Goal: Task Accomplishment & Management: Manage account settings

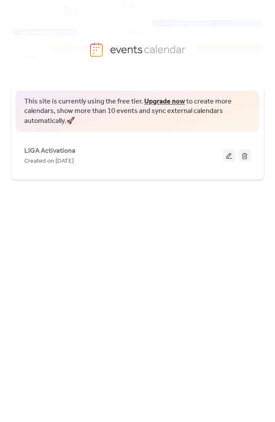
click at [126, 157] on div "Created on [DATE]" at bounding box center [123, 161] width 198 height 10
click at [116, 158] on div "Created on [DATE]" at bounding box center [123, 161] width 198 height 10
click at [229, 156] on button at bounding box center [229, 155] width 12 height 13
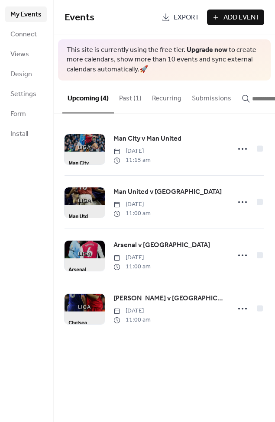
click at [170, 142] on span "Man City v Man United" at bounding box center [147, 139] width 68 height 10
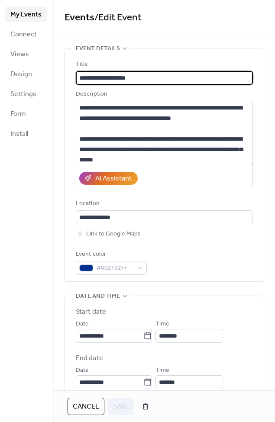
click at [30, 73] on span "Design" at bounding box center [21, 74] width 22 height 10
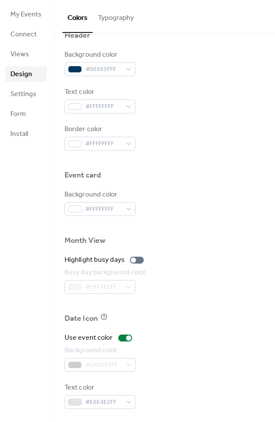
scroll to position [337, 0]
click at [25, 61] on link "Views" at bounding box center [26, 54] width 42 height 16
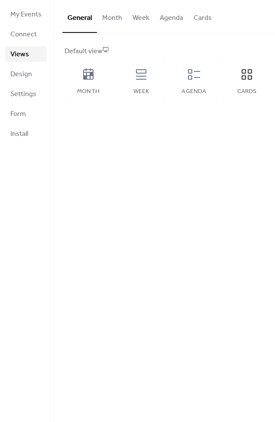
click at [251, 73] on icon at bounding box center [246, 74] width 10 height 10
click at [202, 16] on button "Cards" at bounding box center [202, 16] width 29 height 32
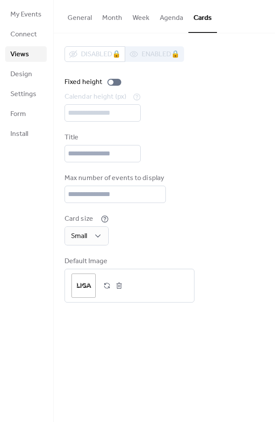
click at [178, 17] on button "Agenda" at bounding box center [171, 16] width 34 height 32
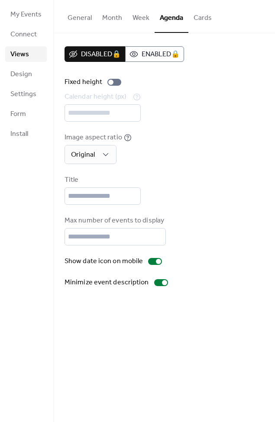
click at [140, 25] on button "Week" at bounding box center [140, 16] width 27 height 32
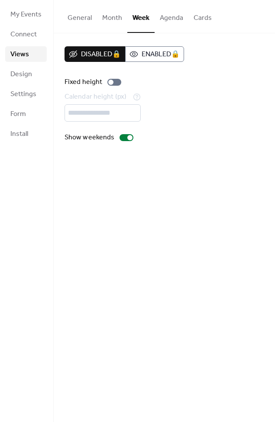
click at [117, 15] on button "Month" at bounding box center [112, 16] width 30 height 32
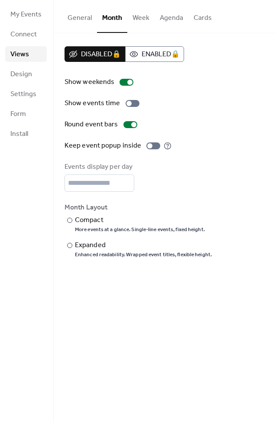
click at [75, 19] on button "General" at bounding box center [79, 16] width 35 height 32
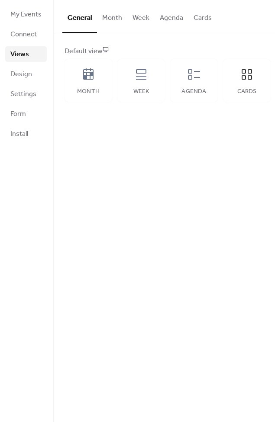
click at [90, 85] on div "Month" at bounding box center [88, 80] width 48 height 43
click at [253, 82] on div "Cards" at bounding box center [247, 80] width 48 height 43
click at [32, 79] on link "Design" at bounding box center [26, 74] width 42 height 16
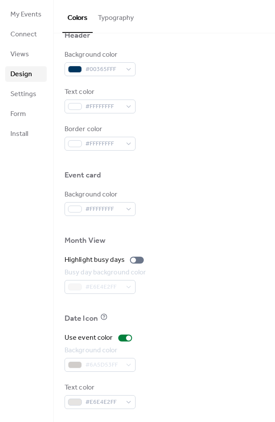
scroll to position [337, 0]
click at [35, 57] on link "Views" at bounding box center [26, 54] width 42 height 16
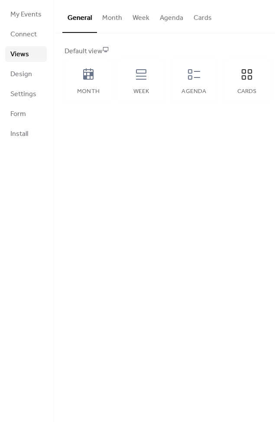
click at [32, 18] on span "My Events" at bounding box center [25, 15] width 31 height 10
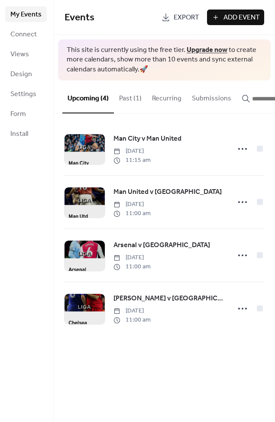
click at [128, 96] on button "Past (1)" at bounding box center [130, 96] width 33 height 32
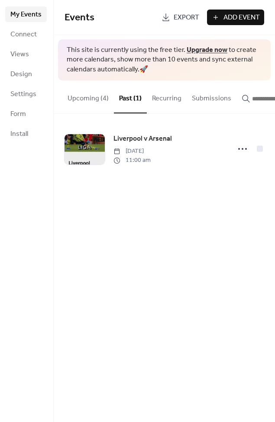
click at [91, 98] on button "Upcoming (4)" at bounding box center [87, 96] width 51 height 32
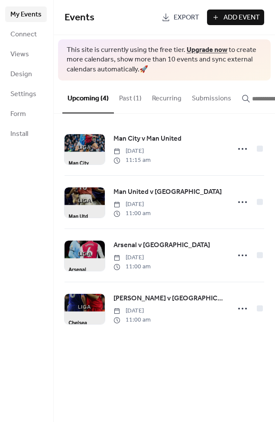
click at [93, 150] on div at bounding box center [84, 149] width 40 height 30
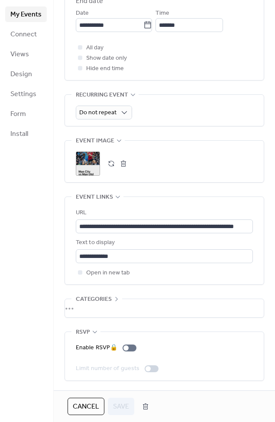
scroll to position [369, 0]
click at [89, 158] on div ";" at bounding box center [88, 163] width 24 height 24
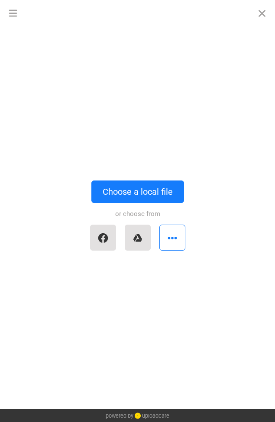
scroll to position [0, 0]
click at [260, 21] on button "Close" at bounding box center [262, 13] width 26 height 26
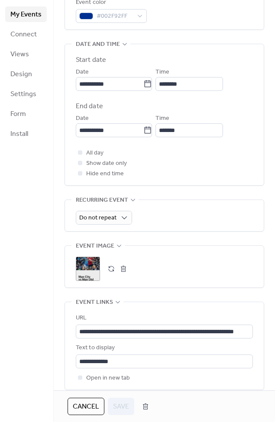
scroll to position [297, 0]
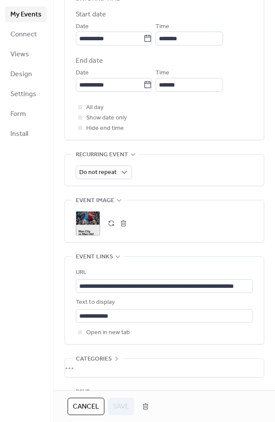
click at [111, 229] on button "button" at bounding box center [111, 223] width 12 height 12
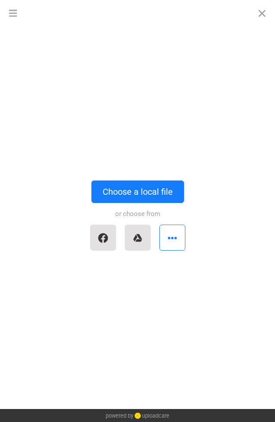
scroll to position [0, 0]
click at [262, 23] on button "Close" at bounding box center [262, 13] width 26 height 26
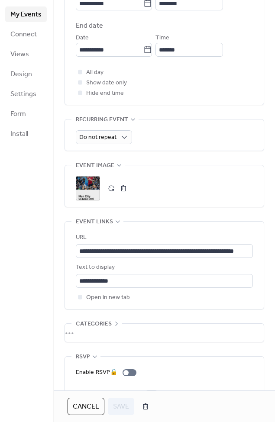
click at [112, 171] on span "Event image" at bounding box center [95, 165] width 38 height 10
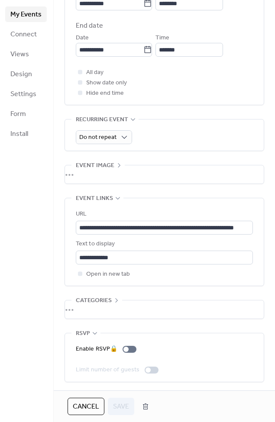
click at [116, 175] on div "•••" at bounding box center [164, 174] width 198 height 18
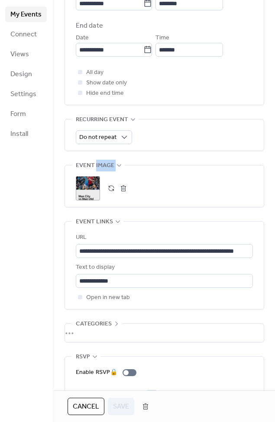
click at [218, 172] on div "Event image ; •••" at bounding box center [163, 186] width 199 height 42
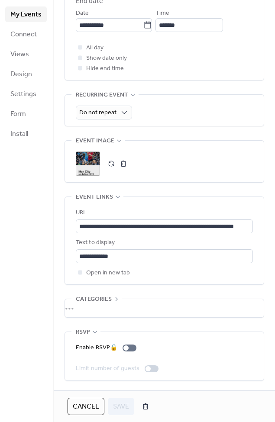
scroll to position [369, 0]
click at [87, 160] on div ";" at bounding box center [88, 163] width 24 height 24
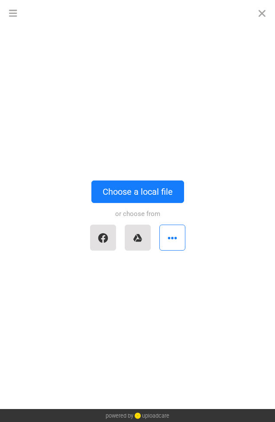
click at [253, 21] on button "Close" at bounding box center [262, 13] width 26 height 26
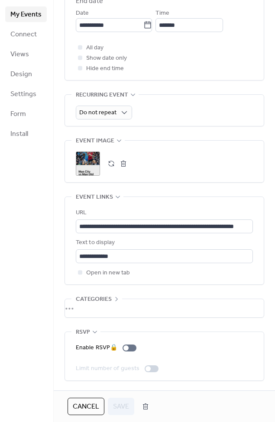
scroll to position [369, 0]
click at [87, 160] on div ";" at bounding box center [88, 163] width 24 height 24
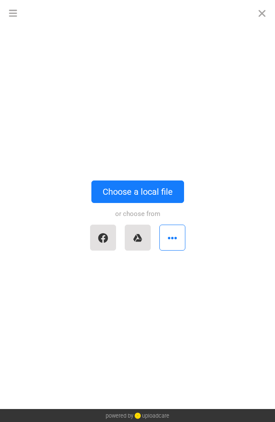
scroll to position [0, 0]
click at [259, 13] on button "Close" at bounding box center [262, 13] width 26 height 26
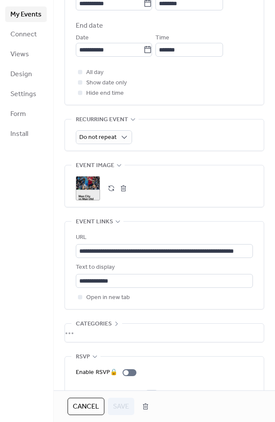
scroll to position [331, 0]
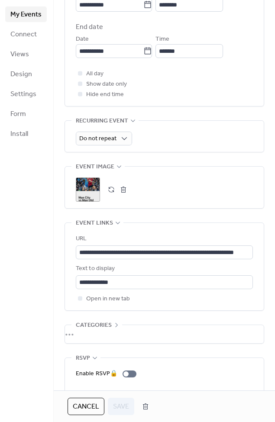
click at [86, 198] on div ";" at bounding box center [88, 189] width 24 height 24
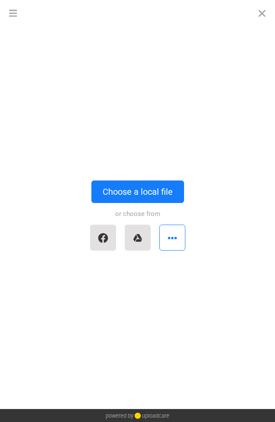
scroll to position [0, 0]
click at [258, 21] on button "Close" at bounding box center [262, 13] width 26 height 26
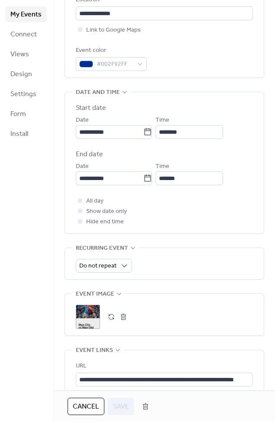
scroll to position [243, 0]
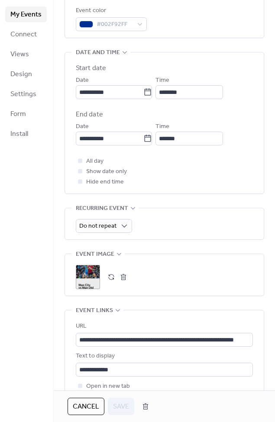
click at [82, 289] on div ";" at bounding box center [88, 277] width 24 height 24
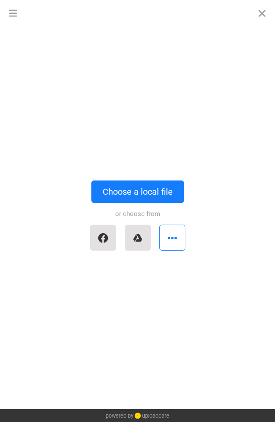
scroll to position [0, 0]
click at [157, 189] on button "Choose a local file" at bounding box center [137, 191] width 93 height 22
